Goal: Information Seeking & Learning: Learn about a topic

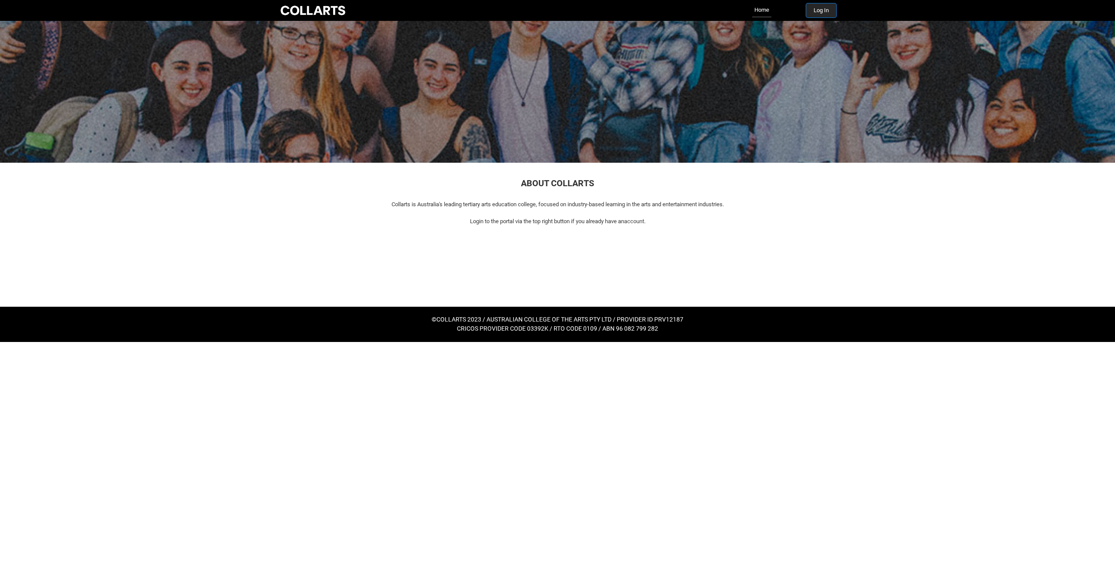
click at [815, 12] on button "Log In" at bounding box center [821, 10] width 30 height 14
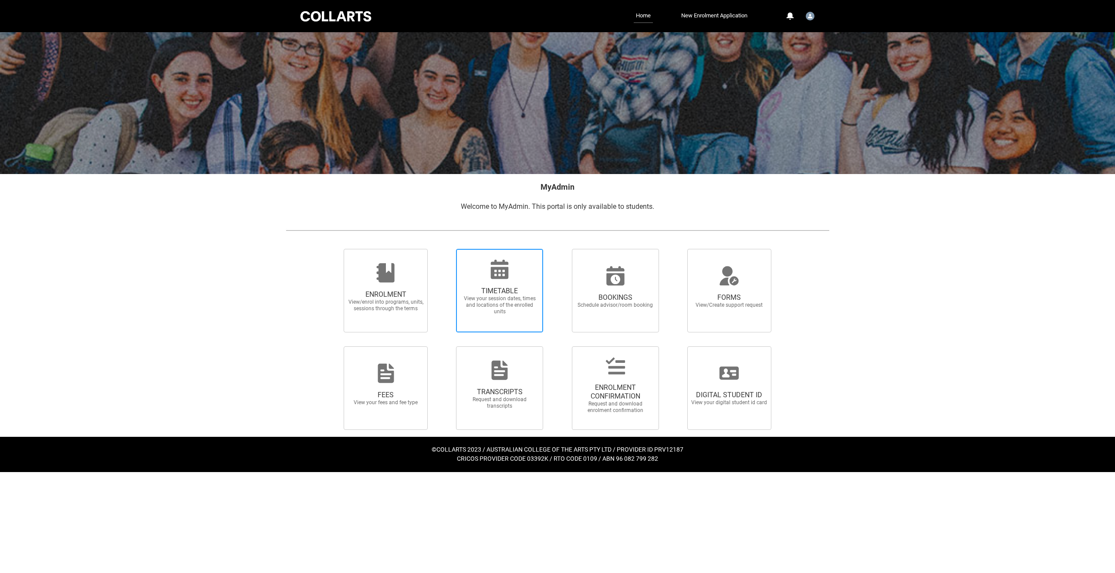
click at [501, 258] on span "TIMETABLE View your session dates, times and locations of the enrolled units" at bounding box center [499, 291] width 87 height 84
click at [445, 249] on input "TIMETABLE View your session dates, times and locations of the enrolled units" at bounding box center [445, 249] width 0 height 0
radio input "true"
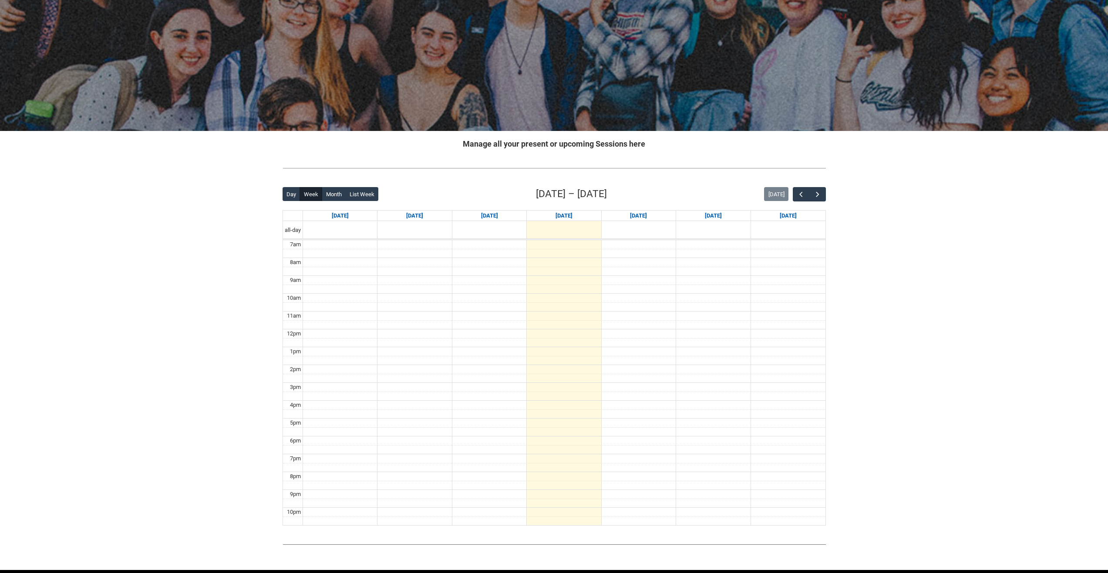
scroll to position [44, 0]
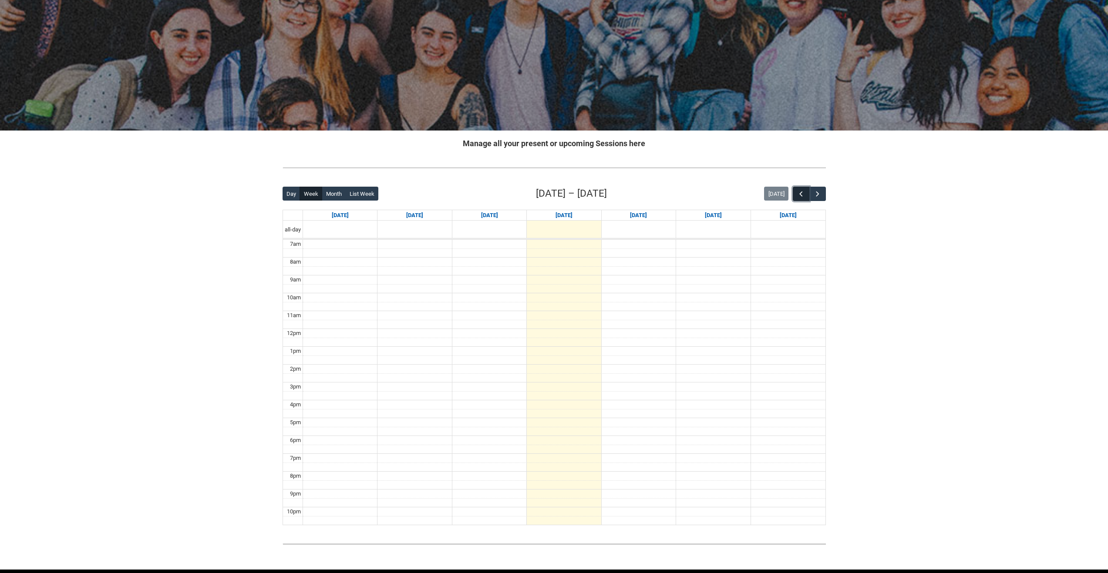
click at [804, 196] on button "button" at bounding box center [801, 194] width 17 height 14
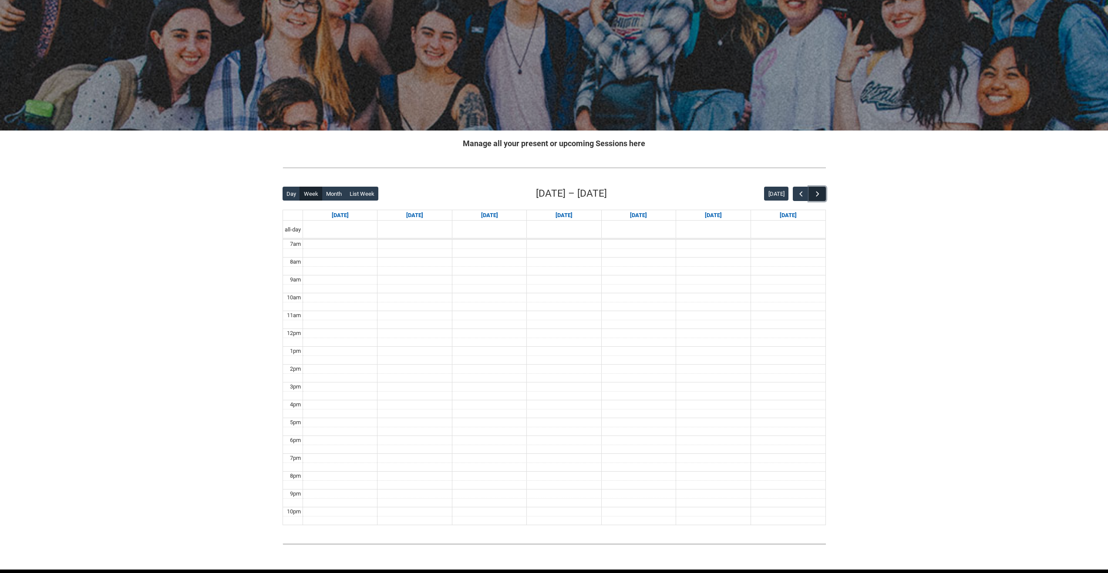
click at [815, 195] on span "button" at bounding box center [817, 194] width 9 height 9
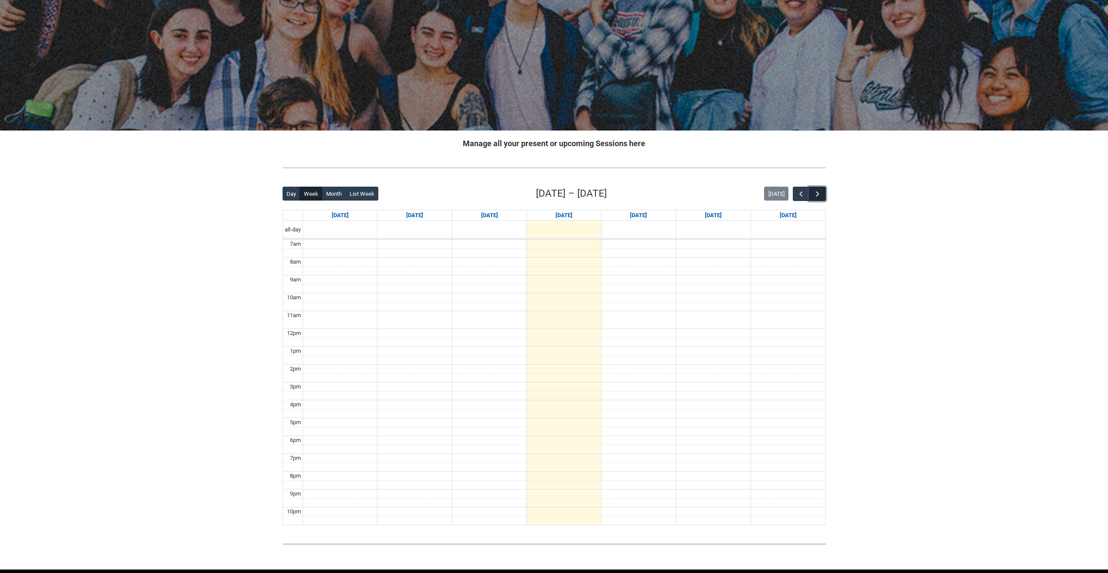
click at [815, 195] on span "button" at bounding box center [817, 194] width 9 height 9
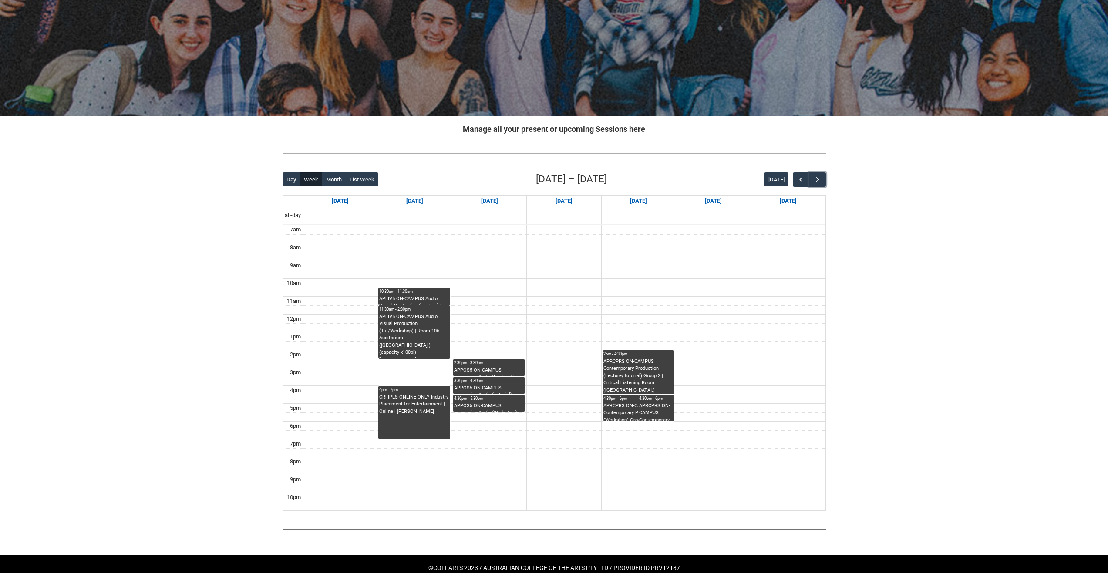
scroll to position [75, 0]
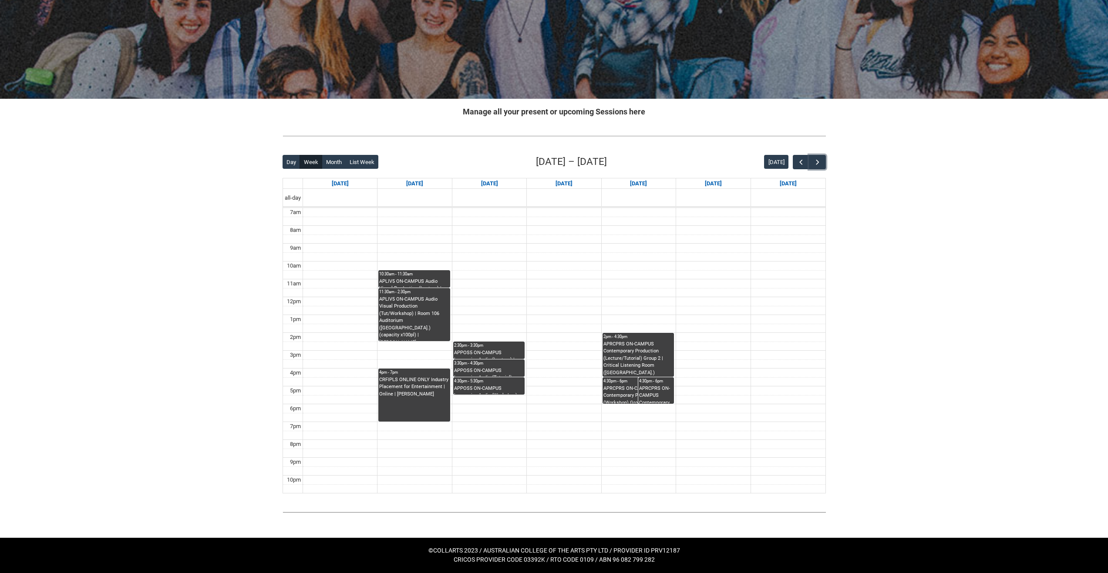
click at [660, 388] on div "APRCPRS ON-CAMPUS Contemporary Production (Workshop) Group 2 | [GEOGRAPHIC_DATA…" at bounding box center [656, 394] width 34 height 19
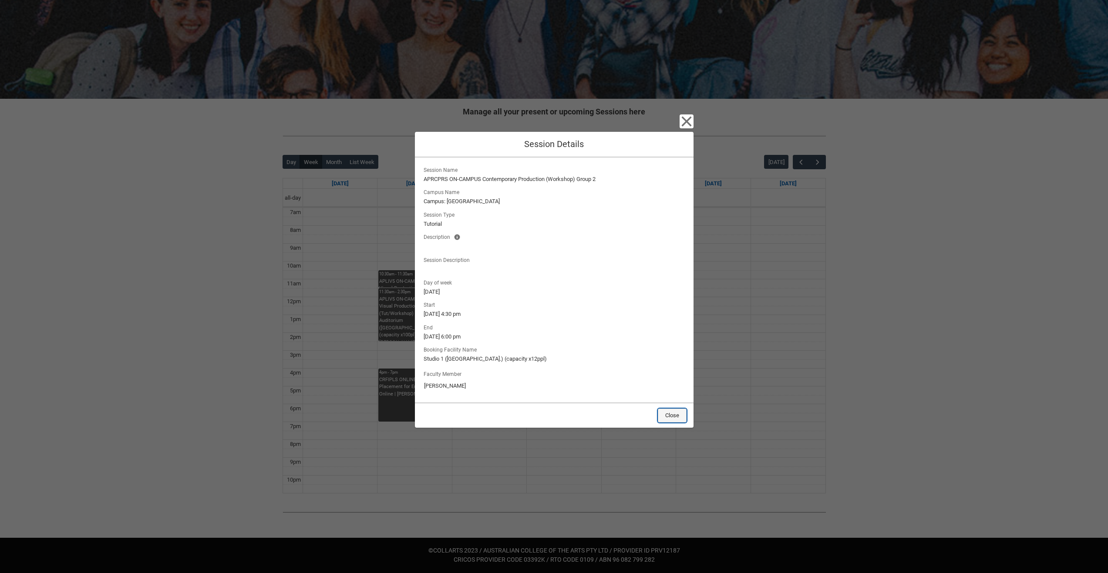
click at [667, 415] on button "Close" at bounding box center [672, 416] width 29 height 14
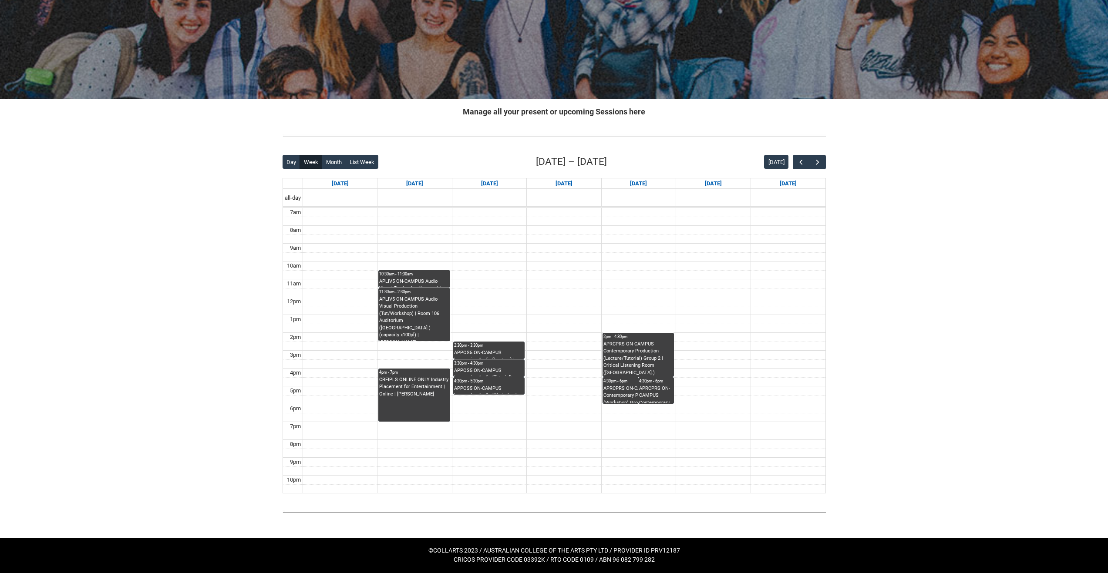
click at [419, 377] on div "CRFIPLS ONLINE ONLY Industry Placement for Entertainment | Online | [PERSON_NAM…" at bounding box center [414, 388] width 70 height 22
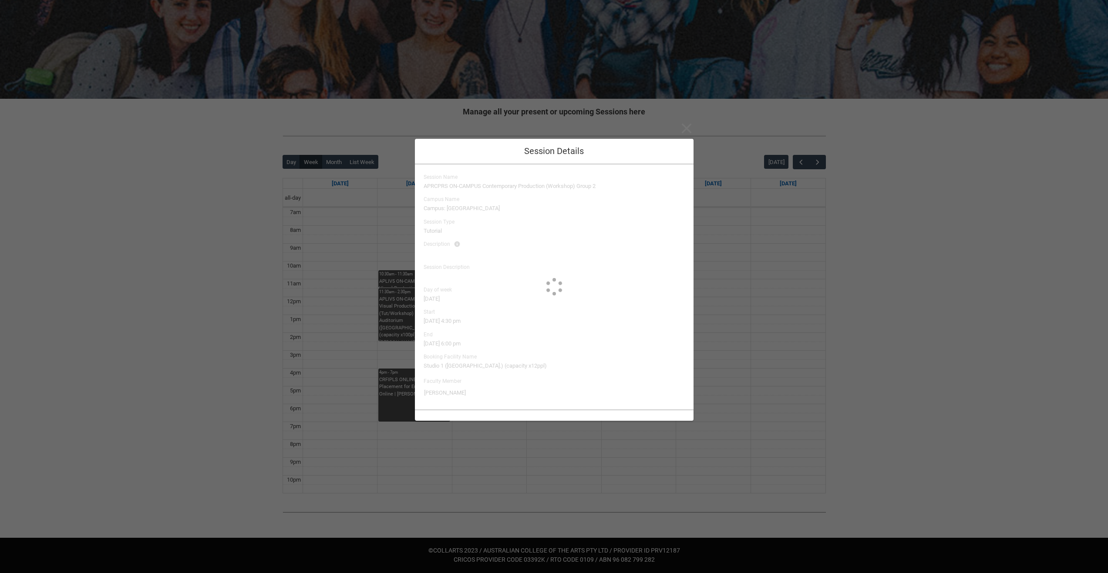
type input "[PERSON_NAME]"
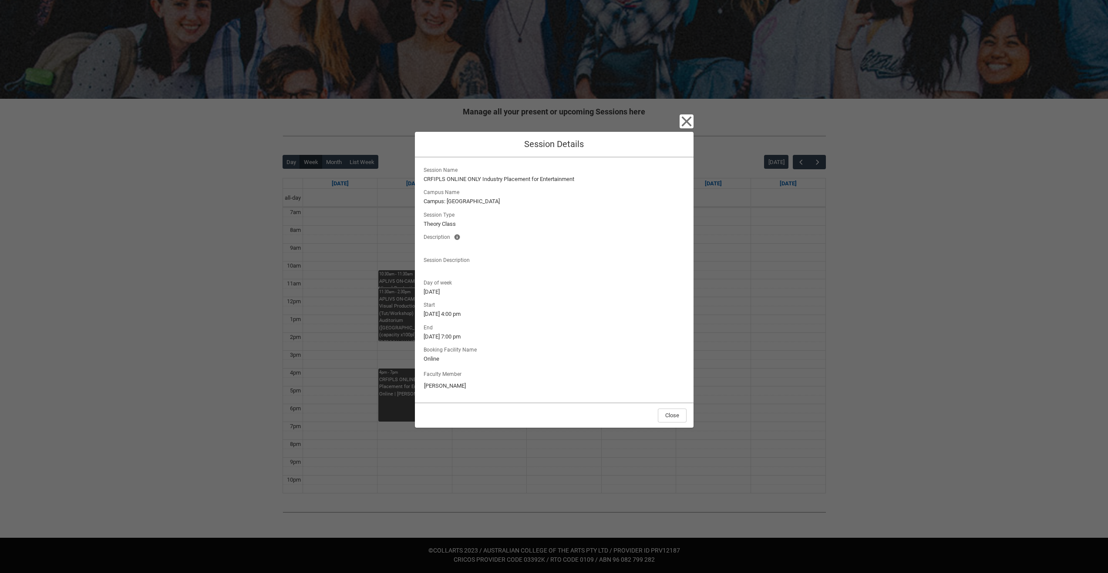
click at [415, 437] on div "Close Session Details Session Name CRFIPLS ONLINE ONLY Industry Placement for E…" at bounding box center [554, 286] width 279 height 573
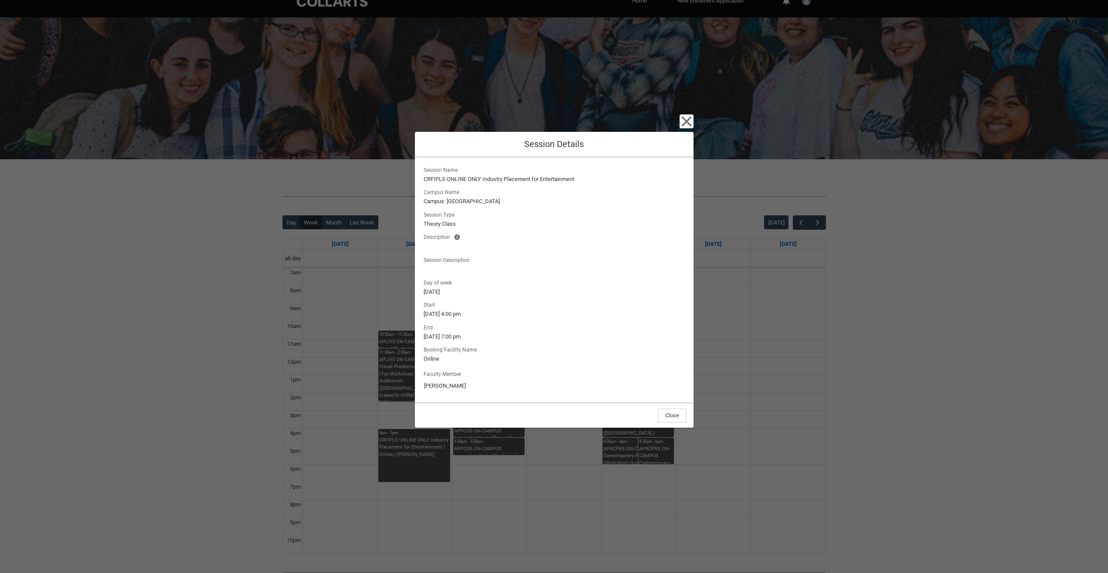
scroll to position [0, 0]
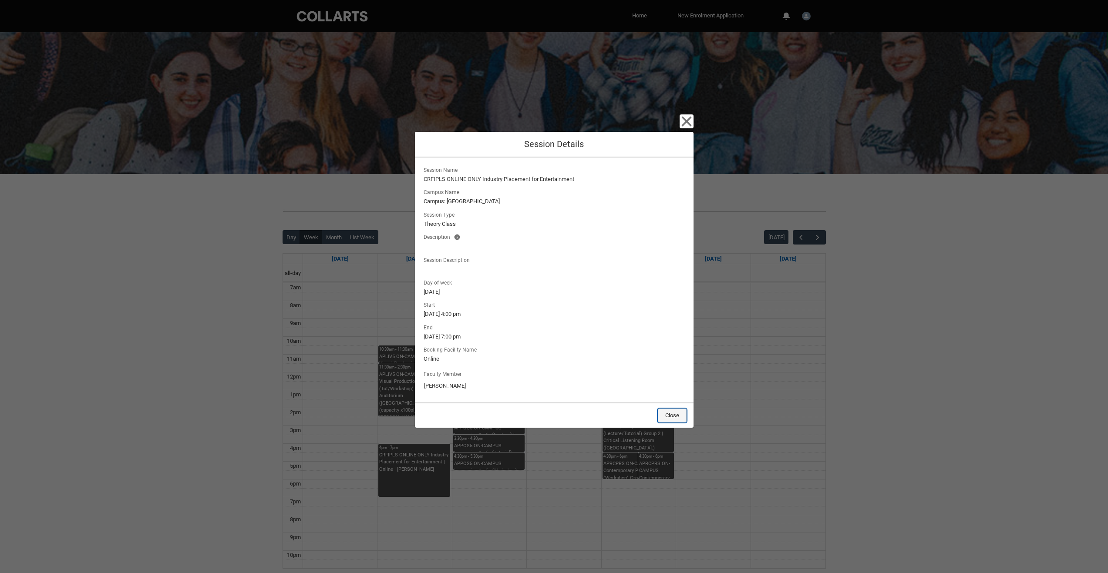
click at [664, 414] on button "Close" at bounding box center [672, 416] width 29 height 14
